Goal: Task Accomplishment & Management: Use online tool/utility

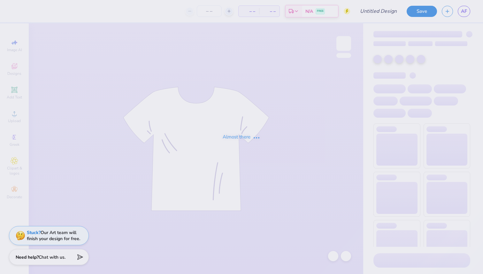
type input "Hoodie"
type input "12"
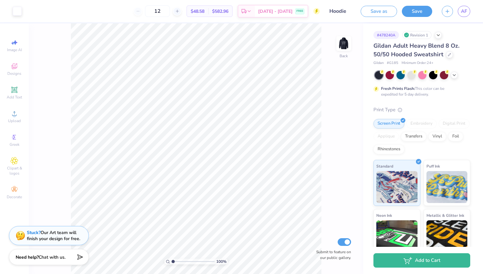
click at [353, 38] on div "100 % Back Submit to feature on our public gallery." at bounding box center [196, 148] width 335 height 251
click at [346, 43] on img at bounding box center [344, 44] width 26 height 26
click at [426, 44] on span "Gildan Adult Heavy Blend 8 Oz. 50/50 Hooded Sweatshirt" at bounding box center [417, 50] width 86 height 16
click at [450, 55] on icon at bounding box center [449, 53] width 3 height 3
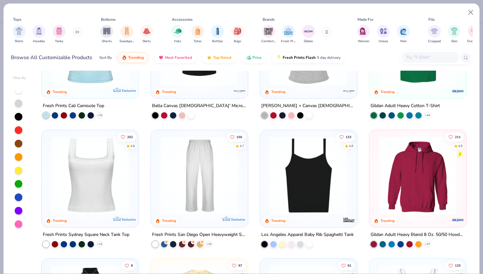
scroll to position [387, 0]
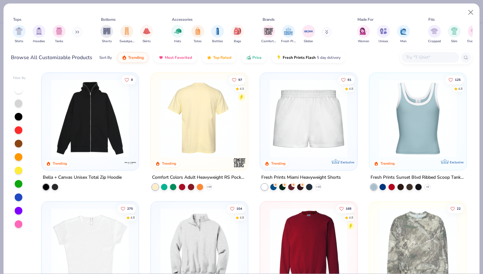
click at [175, 135] on img at bounding box center [199, 118] width 84 height 78
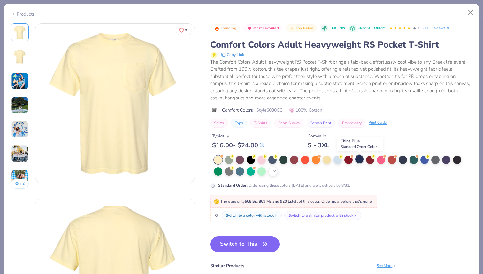
click at [362, 162] on div at bounding box center [359, 159] width 8 height 8
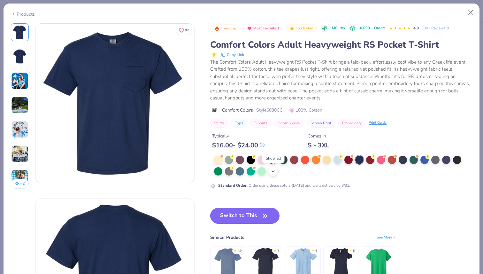
click at [275, 171] on icon at bounding box center [273, 171] width 5 height 5
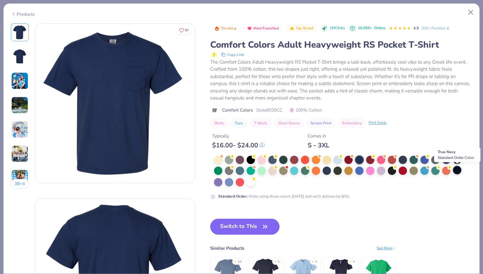
click at [456, 171] on div at bounding box center [457, 170] width 8 height 8
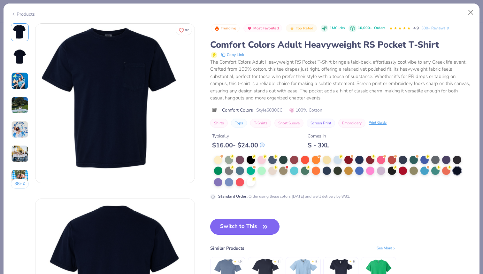
click at [233, 221] on button "Switch to This" at bounding box center [244, 227] width 69 height 16
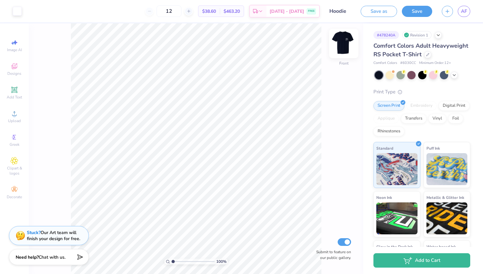
click at [351, 43] on div at bounding box center [343, 43] width 29 height 29
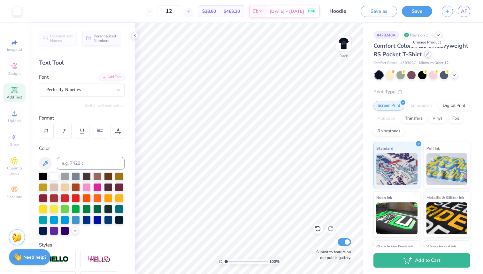
click at [426, 54] on icon at bounding box center [427, 53] width 3 height 3
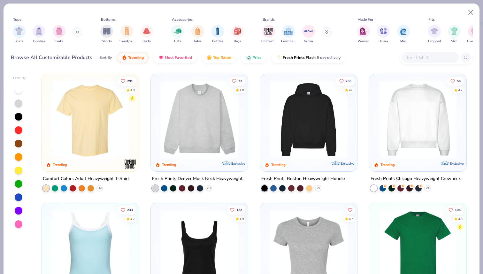
click at [473, 5] on div "Tops Shirts Hoodies Tanks Bottoms Shorts Sweatpants Skirts Accessories Hats Tot…" at bounding box center [242, 37] width 476 height 66
click at [471, 10] on button "Close" at bounding box center [471, 12] width 12 height 12
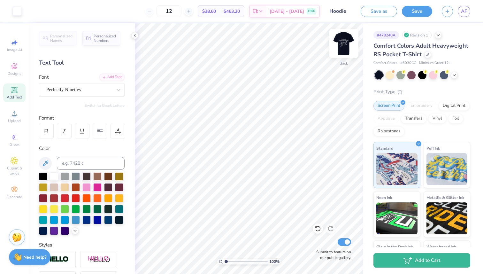
click at [342, 47] on img at bounding box center [344, 44] width 26 height 26
type input "5.83"
click at [347, 40] on img at bounding box center [344, 44] width 26 height 26
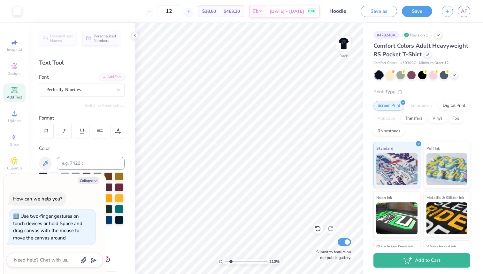
drag, startPoint x: 226, startPoint y: 261, endPoint x: 230, endPoint y: 261, distance: 4.2
click at [230, 260] on input "range" at bounding box center [246, 262] width 43 height 6
drag, startPoint x: 230, startPoint y: 261, endPoint x: 212, endPoint y: 261, distance: 17.9
type input "1"
click at [225, 261] on input "range" at bounding box center [246, 262] width 43 height 6
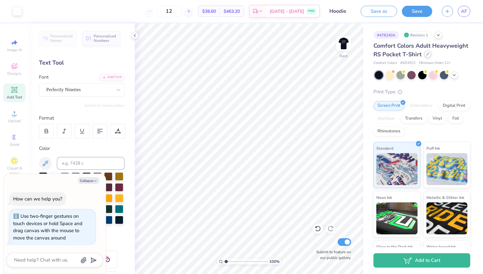
click at [427, 53] on icon at bounding box center [427, 53] width 3 height 3
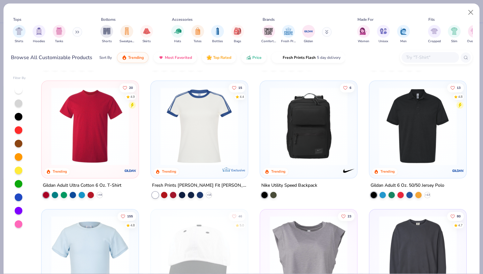
scroll to position [766, 0]
click at [73, 122] on img at bounding box center [90, 126] width 84 height 78
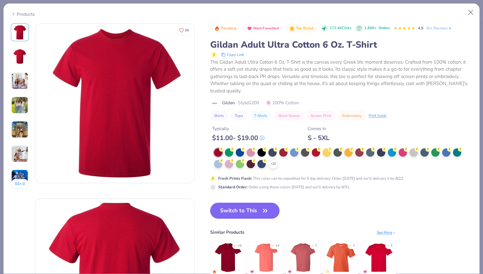
click at [16, 11] on div "Products" at bounding box center [23, 14] width 24 height 7
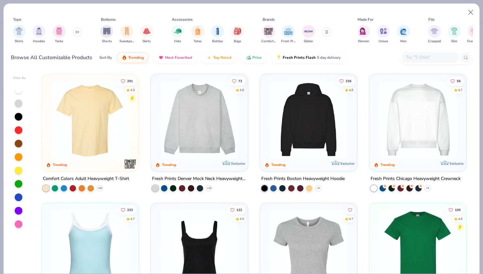
click at [471, 18] on div "Fits" at bounding box center [464, 20] width 77 height 6
click at [470, 8] on button "Close" at bounding box center [471, 12] width 12 height 12
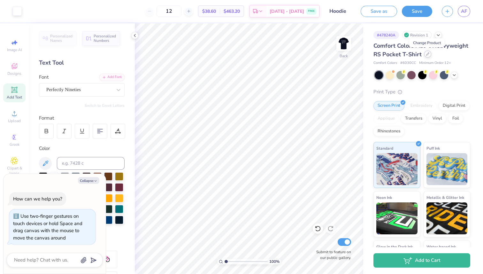
click at [429, 53] on div at bounding box center [428, 54] width 7 height 7
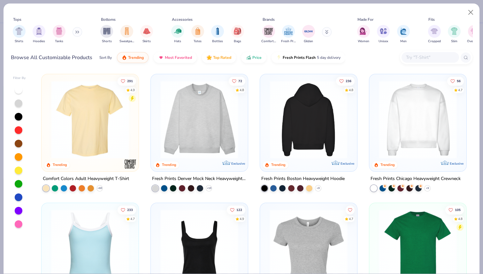
click at [281, 130] on img at bounding box center [309, 120] width 84 height 78
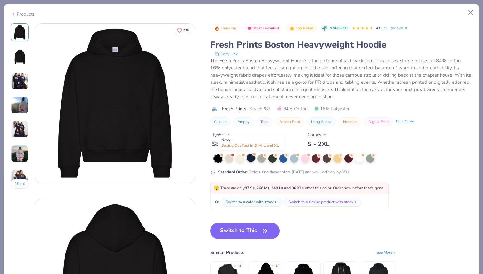
click at [252, 158] on div at bounding box center [251, 158] width 8 height 8
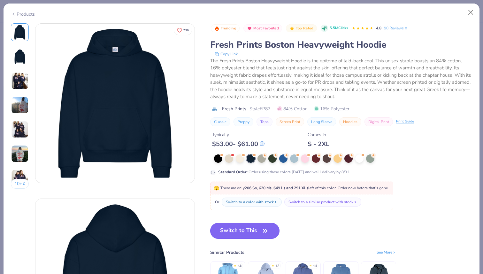
click at [241, 233] on button "Switch to This" at bounding box center [244, 231] width 69 height 16
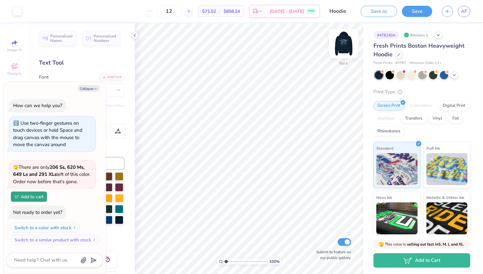
click at [350, 37] on img at bounding box center [344, 44] width 26 height 26
click at [408, 11] on button "Save" at bounding box center [417, 10] width 30 height 11
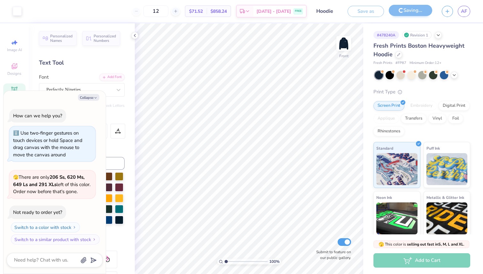
scroll to position [0, 0]
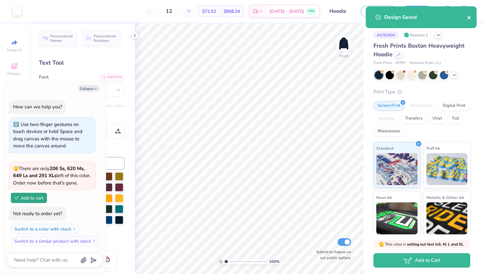
click at [468, 14] on button "close" at bounding box center [469, 17] width 4 height 8
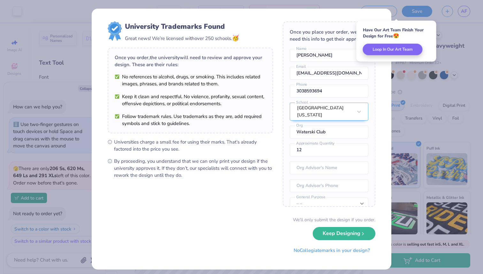
click at [440, 200] on div "University Trademarks Found Great news! We’re licensed with over 250 schools. 🥳…" at bounding box center [241, 137] width 483 height 274
click at [355, 249] on button "No Collegiate marks in your design?" at bounding box center [331, 248] width 87 height 13
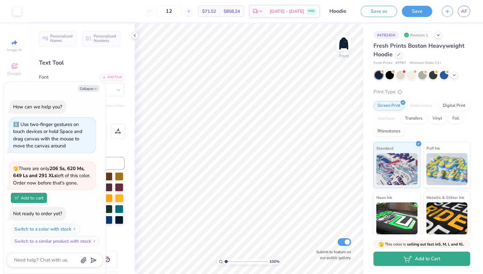
click at [411, 260] on icon "button" at bounding box center [408, 258] width 9 height 7
type textarea "x"
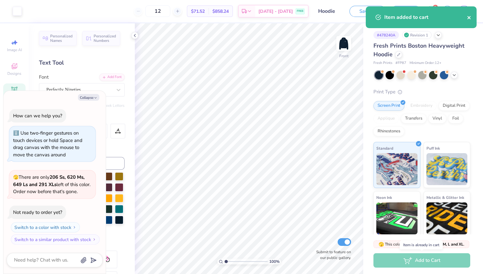
click at [471, 19] on icon "close" at bounding box center [469, 17] width 3 height 3
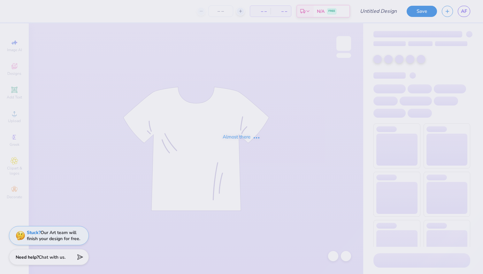
type input "Hoodie"
type input "12"
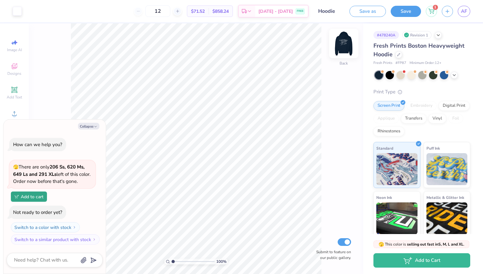
click at [340, 48] on img at bounding box center [344, 44] width 26 height 26
click at [340, 48] on img at bounding box center [344, 43] width 13 height 13
click at [340, 48] on img at bounding box center [344, 44] width 26 height 26
type textarea "x"
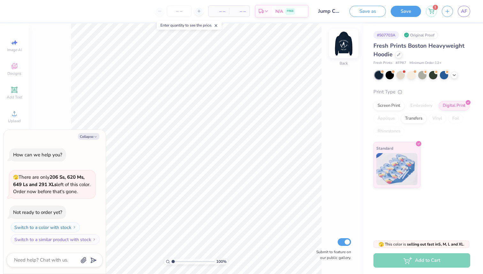
click at [344, 48] on img at bounding box center [344, 44] width 26 height 26
type textarea "x"
type input "6.47"
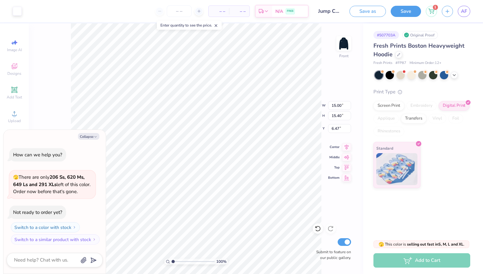
type textarea "x"
type input "6.34"
click at [345, 47] on img at bounding box center [344, 44] width 26 height 26
click at [94, 135] on button "Collapse" at bounding box center [88, 136] width 21 height 7
type textarea "x"
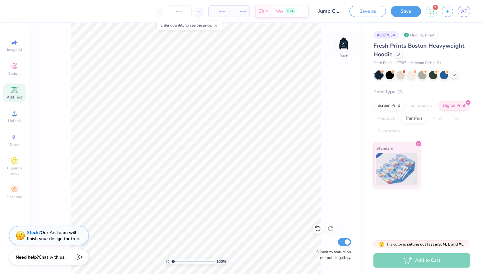
click at [14, 94] on div "Add Text" at bounding box center [14, 92] width 22 height 19
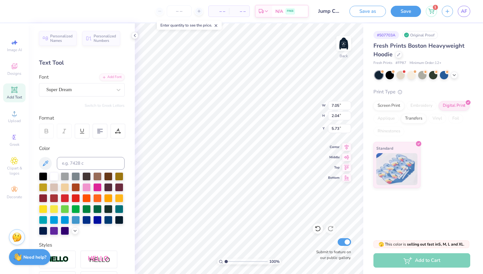
type input "6.75"
type input "2.96"
type input "0.86"
type input "7.07"
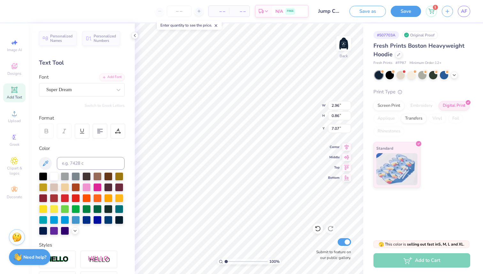
type textarea "Ann Arbor, MI"
click at [103, 90] on div "Super Dream" at bounding box center [79, 90] width 67 height 10
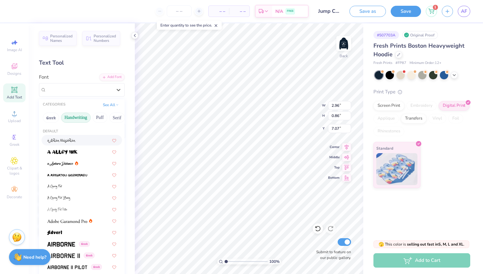
click at [79, 121] on button "Handwriting" at bounding box center [76, 118] width 30 height 10
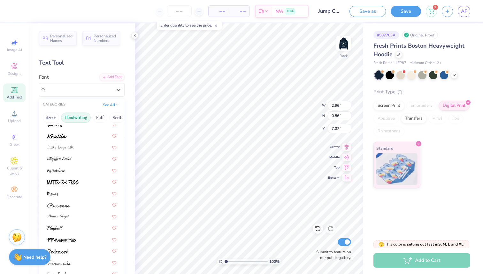
scroll to position [145, 0]
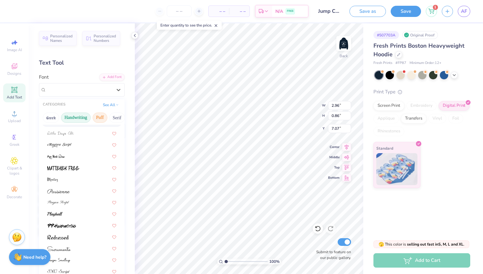
click at [97, 121] on button "Puff" at bounding box center [100, 118] width 15 height 10
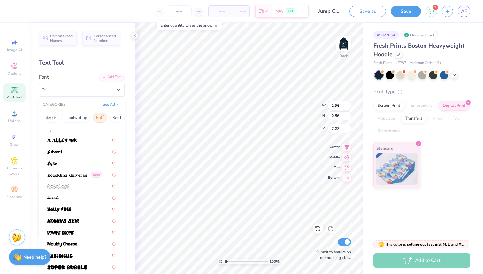
click at [113, 105] on button "See All" at bounding box center [111, 104] width 20 height 6
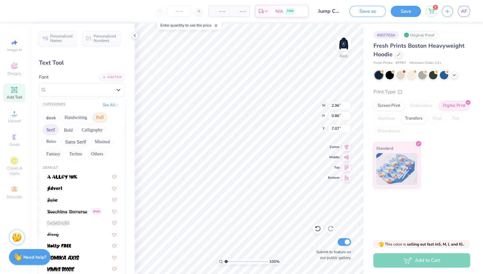
click at [49, 130] on button "Serif" at bounding box center [51, 130] width 16 height 10
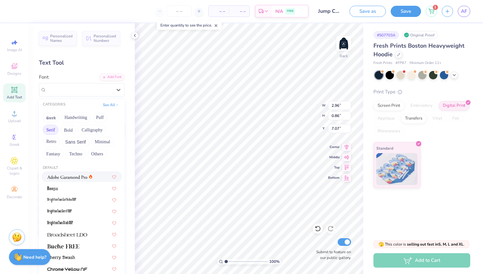
click at [65, 175] on img at bounding box center [67, 177] width 40 height 4
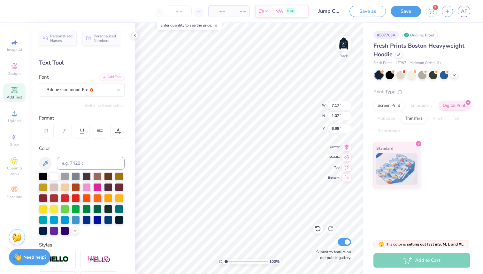
type input "3.65"
type input "0.52"
type input "7.01"
type textarea "ann arbor, mi"
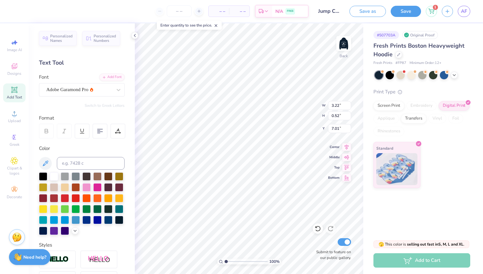
type textarea "Ann Arbor, Mi"
type textarea "Ann Arbor, MI"
type textarea "ANN ARBOR, MI"
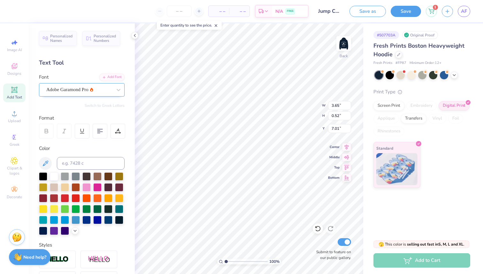
click at [105, 84] on div "Adobe Garamond Pro" at bounding box center [82, 89] width 86 height 13
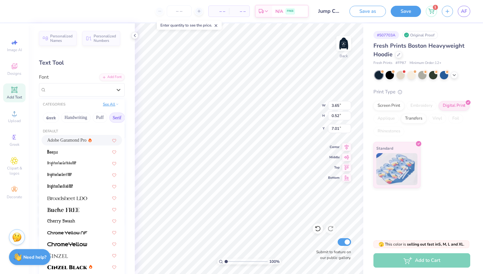
click at [112, 103] on button "See All" at bounding box center [111, 104] width 20 height 6
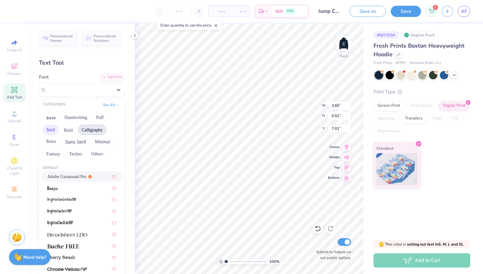
click at [98, 129] on button "Calligraphy" at bounding box center [92, 130] width 28 height 10
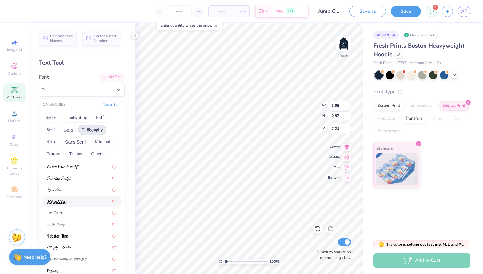
scroll to position [157, 0]
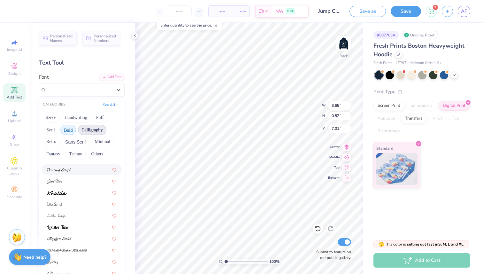
click at [71, 126] on button "Bold" at bounding box center [68, 130] width 16 height 10
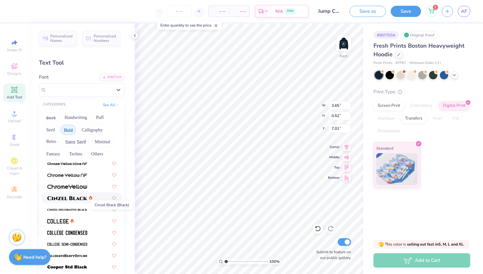
scroll to position [14, 0]
click at [73, 188] on img at bounding box center [67, 186] width 40 height 4
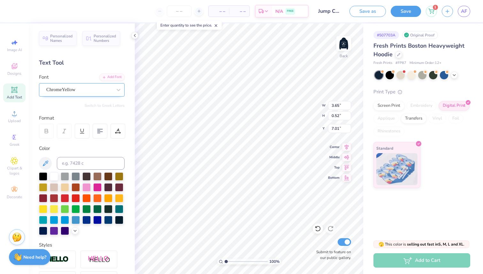
click at [90, 91] on div "ChromeYellow" at bounding box center [79, 90] width 67 height 10
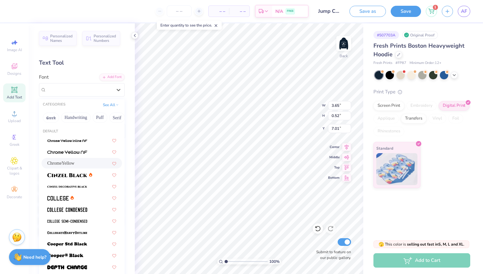
scroll to position [81, 0]
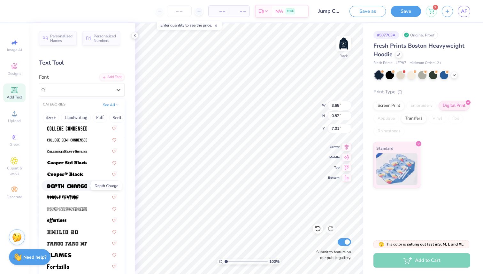
click at [82, 185] on img at bounding box center [67, 186] width 40 height 4
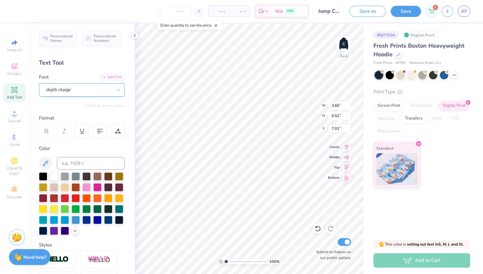
click at [101, 92] on div "depth charge" at bounding box center [79, 90] width 67 height 10
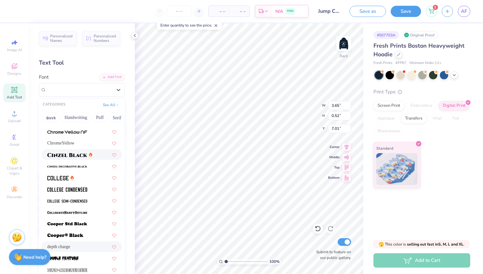
scroll to position [20, 0]
click at [78, 167] on img at bounding box center [67, 166] width 40 height 4
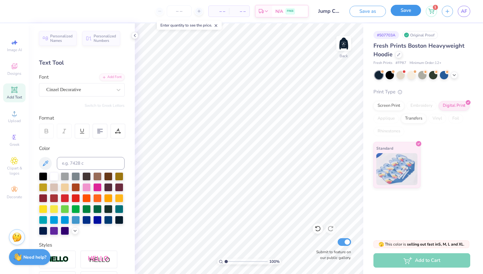
click at [412, 10] on button "Save" at bounding box center [406, 10] width 30 height 11
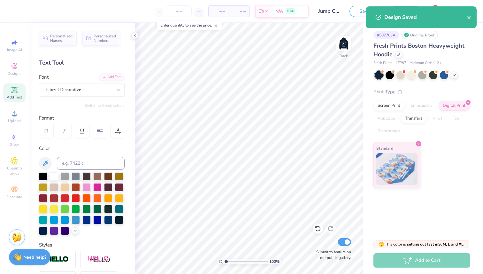
click at [474, 18] on div "Design Saved" at bounding box center [421, 17] width 111 height 22
click at [470, 18] on icon "close" at bounding box center [469, 17] width 4 height 5
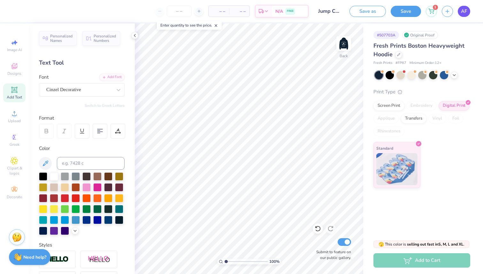
click at [466, 13] on span "AF" at bounding box center [464, 11] width 6 height 7
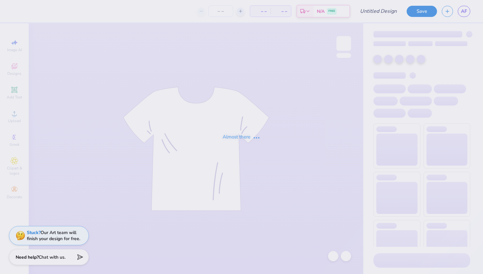
type input "Jump Man Hat Actual"
